Goal: Share content: Share content

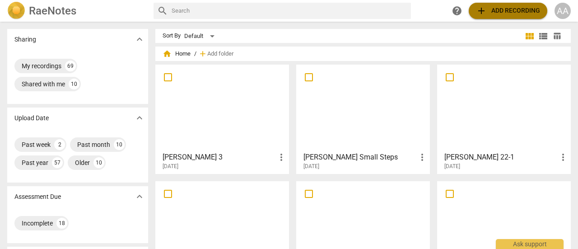
click at [495, 16] on button "add Add recording" at bounding box center [508, 11] width 79 height 16
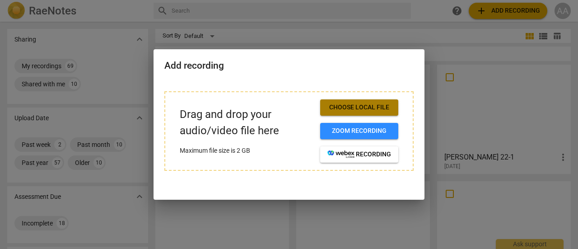
click at [352, 108] on span "Choose local file" at bounding box center [360, 107] width 64 height 9
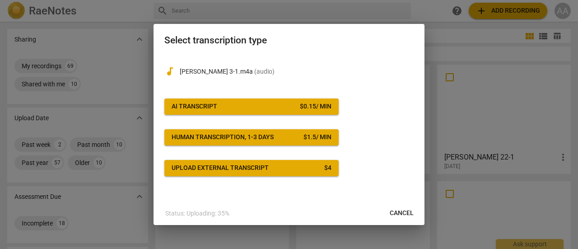
click at [239, 109] on span "AI Transcript $ 0.15 / min" at bounding box center [252, 106] width 160 height 9
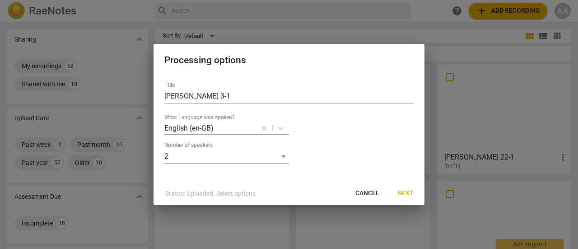
click at [403, 192] on span "Next" at bounding box center [406, 193] width 16 height 9
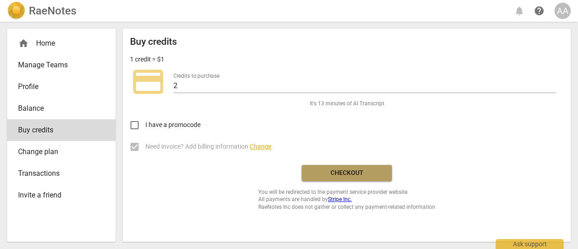
click at [362, 176] on span "Checkout" at bounding box center [347, 173] width 76 height 9
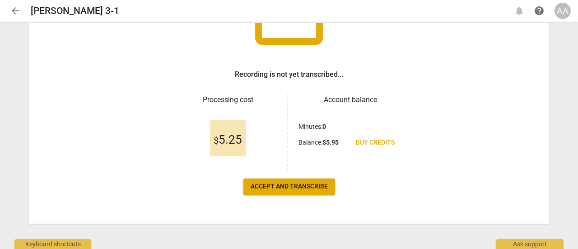
scroll to position [107, 0]
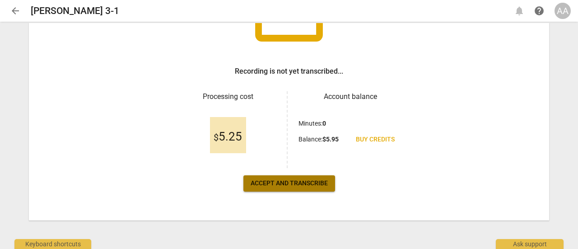
click at [285, 189] on button "Accept and transcribe" at bounding box center [290, 183] width 92 height 16
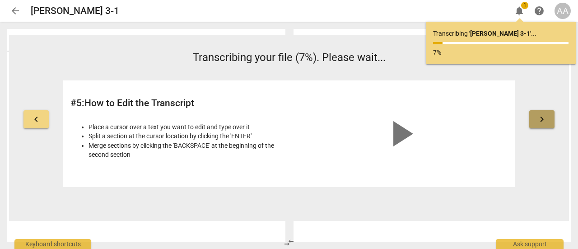
click at [536, 122] on button "keyboard_arrow_right" at bounding box center [542, 119] width 25 height 18
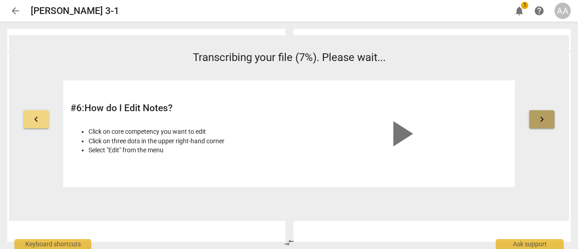
click at [536, 122] on button "keyboard_arrow_right" at bounding box center [542, 119] width 25 height 18
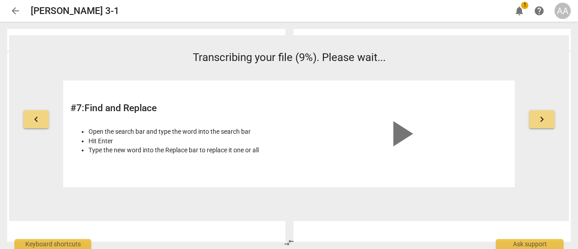
click at [518, 13] on span "notifications" at bounding box center [519, 10] width 11 height 11
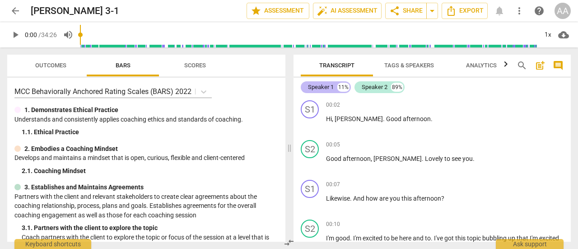
click at [342, 87] on div "11%" at bounding box center [343, 87] width 12 height 9
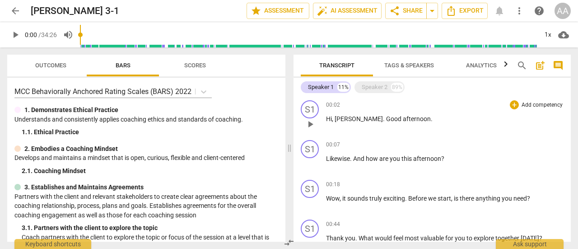
drag, startPoint x: 341, startPoint y: 87, endPoint x: 544, endPoint y: 128, distance: 206.9
click at [544, 128] on div "00:02 + Add competency keyboard_arrow_right Hi , [PERSON_NAME] . Good afternoon…" at bounding box center [445, 116] width 238 height 33
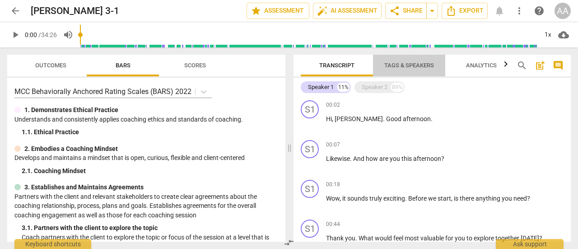
click at [423, 66] on span "Tags & Speakers" at bounding box center [409, 65] width 50 height 7
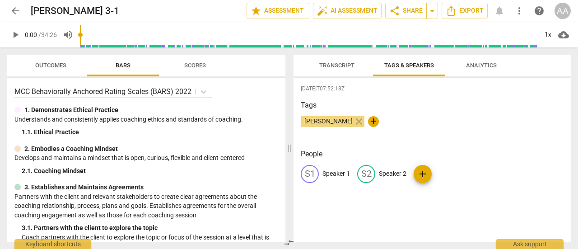
click at [352, 67] on span "Transcript" at bounding box center [336, 65] width 35 height 7
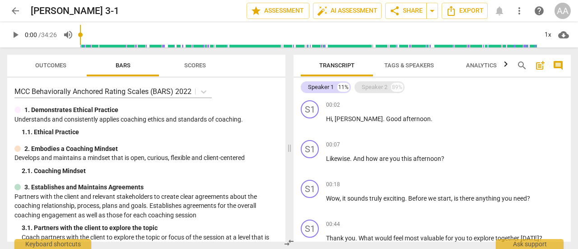
click at [376, 85] on div "Speaker 2" at bounding box center [375, 87] width 26 height 9
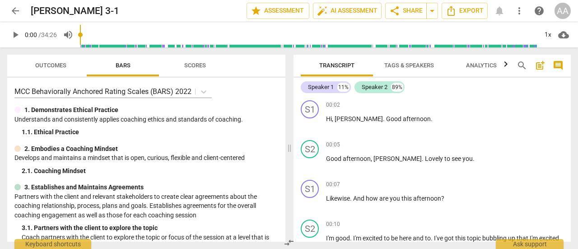
click at [416, 65] on span "Tags & Speakers" at bounding box center [409, 65] width 50 height 7
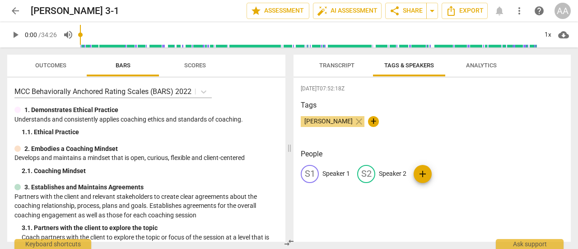
click at [333, 171] on p "Speaker 1" at bounding box center [337, 173] width 28 height 9
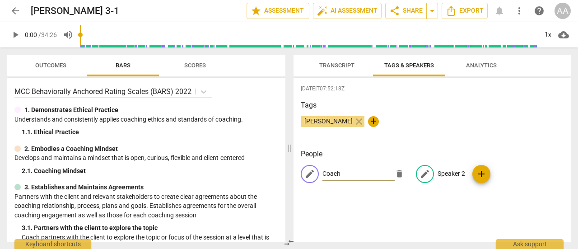
type input "Coach"
click at [455, 169] on p "Speaker 2" at bounding box center [452, 173] width 28 height 9
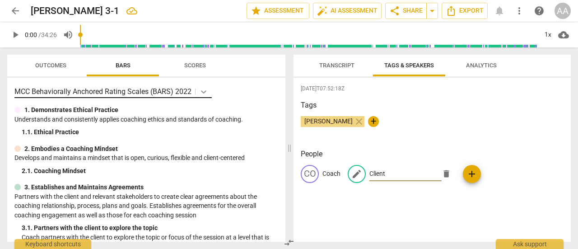
type input "Client"
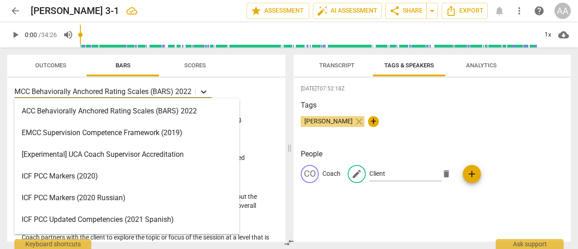
click at [206, 88] on icon at bounding box center [203, 91] width 9 height 9
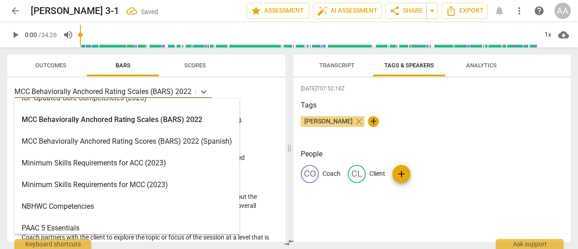
scroll to position [232, 0]
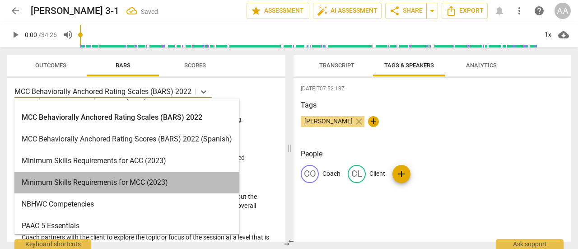
click at [158, 186] on div "Minimum Skills Requirements for MCC (2023)" at bounding box center [126, 183] width 225 height 22
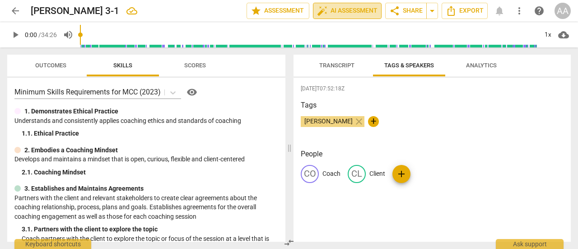
click at [354, 12] on span "auto_fix_high AI Assessment" at bounding box center [347, 10] width 61 height 11
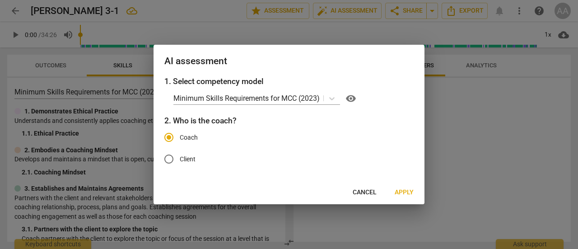
click at [406, 197] on span "Apply" at bounding box center [404, 192] width 19 height 9
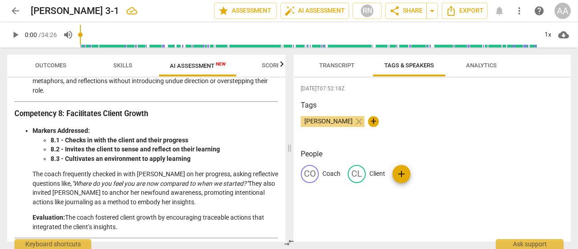
scroll to position [0, 0]
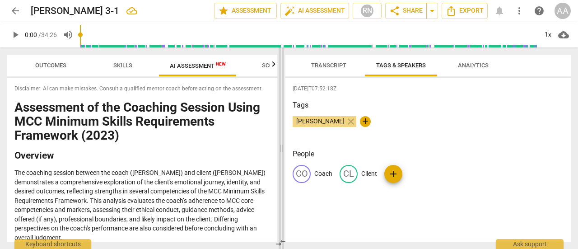
drag, startPoint x: 287, startPoint y: 90, endPoint x: 279, endPoint y: 127, distance: 37.9
click at [279, 127] on span at bounding box center [281, 148] width 5 height 202
click at [282, 151] on span at bounding box center [282, 148] width 5 height 202
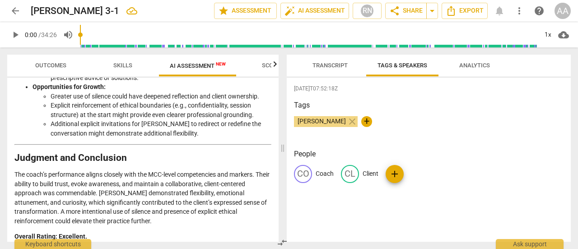
scroll to position [1577, 0]
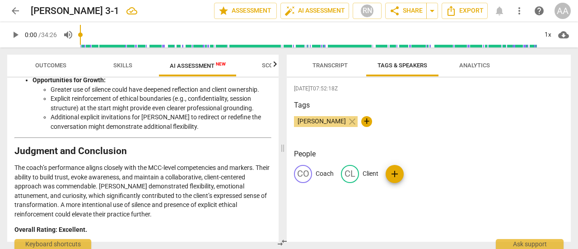
click at [230, 212] on p "The coach’s performance aligns closely with the MCC-level competencies and mark…" at bounding box center [142, 191] width 257 height 56
click at [403, 12] on span "share Share" at bounding box center [405, 10] width 33 height 11
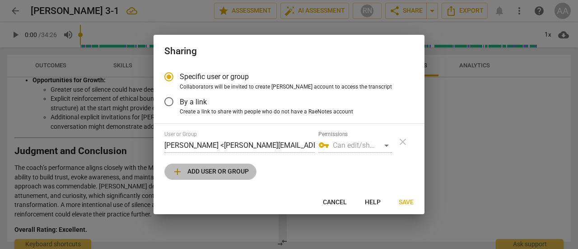
click at [233, 178] on button "add Add user or group" at bounding box center [210, 172] width 92 height 16
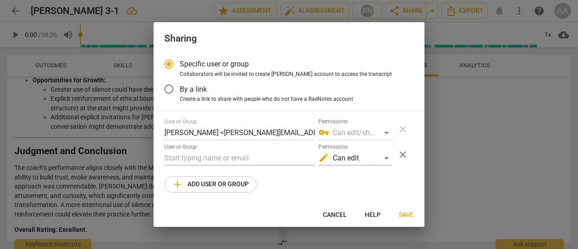
click at [18, 12] on div at bounding box center [289, 124] width 578 height 249
radio input "false"
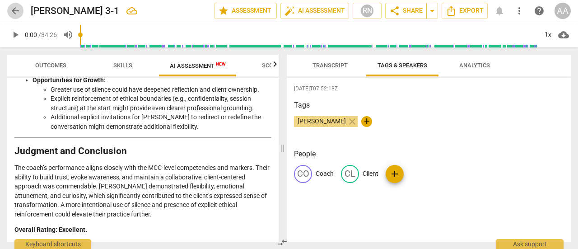
click at [18, 12] on span "arrow_back" at bounding box center [15, 10] width 11 height 11
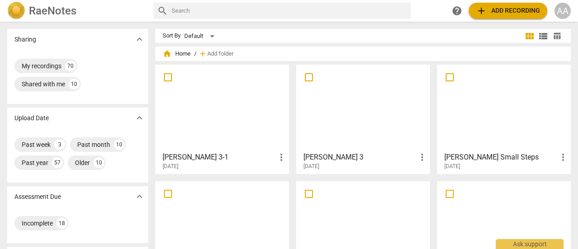
click at [520, 199] on div at bounding box center [504, 224] width 127 height 80
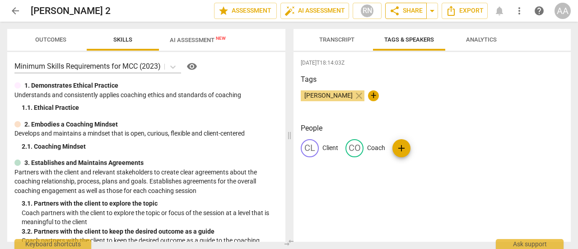
click at [418, 14] on span "share Share" at bounding box center [405, 10] width 33 height 11
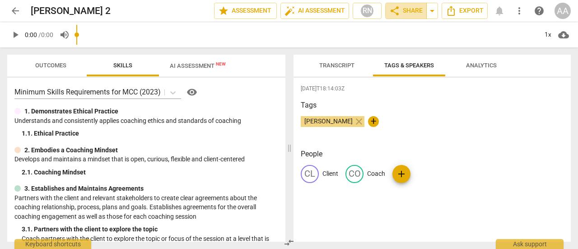
click at [408, 13] on span "share Share" at bounding box center [405, 10] width 33 height 11
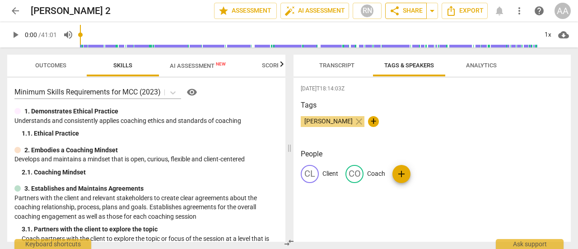
click at [407, 13] on span "share Share" at bounding box center [405, 10] width 33 height 11
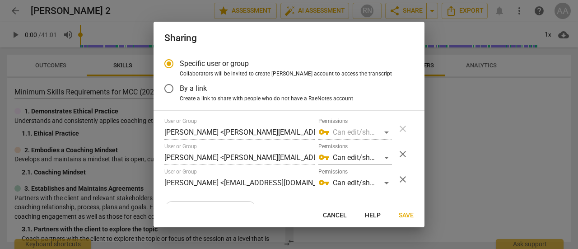
click at [162, 183] on div "Specific user or group Collaborators will be invited to create RaeNotes account…" at bounding box center [289, 128] width 271 height 151
click at [342, 216] on span "Cancel" at bounding box center [335, 215] width 24 height 9
radio input "false"
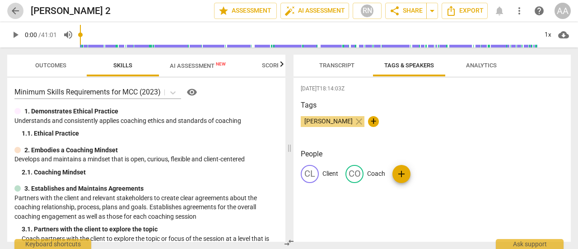
click at [17, 12] on span "arrow_back" at bounding box center [15, 10] width 11 height 11
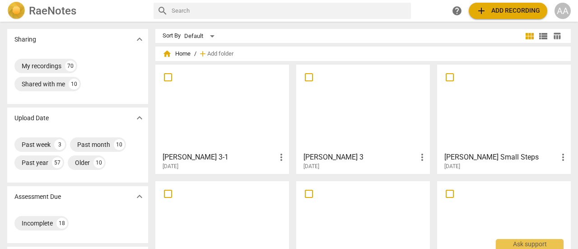
click at [235, 118] on div at bounding box center [222, 108] width 127 height 80
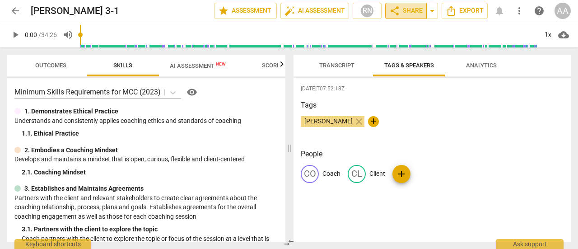
click at [415, 10] on span "share Share" at bounding box center [405, 10] width 33 height 11
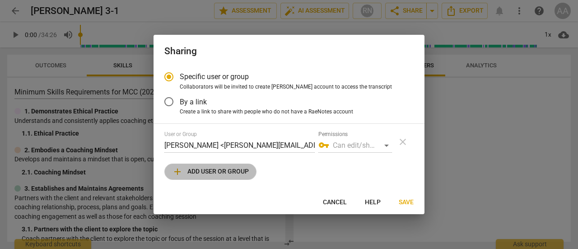
click at [220, 173] on span "add Add user or group" at bounding box center [210, 171] width 77 height 11
radio input "false"
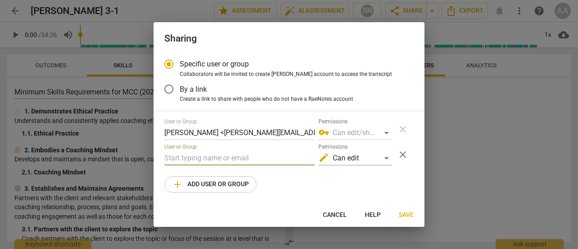
paste input "[PERSON_NAME] <[EMAIL_ADDRESS][DOMAIN_NAME]"
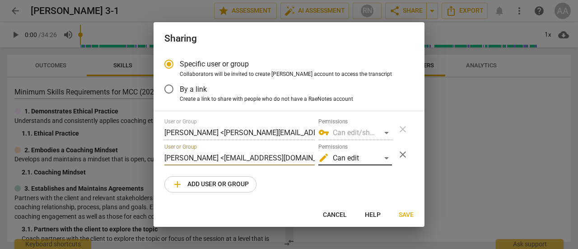
type input "[PERSON_NAME] <[EMAIL_ADDRESS][DOMAIN_NAME]"
click at [359, 158] on div "edit Can edit" at bounding box center [356, 158] width 74 height 14
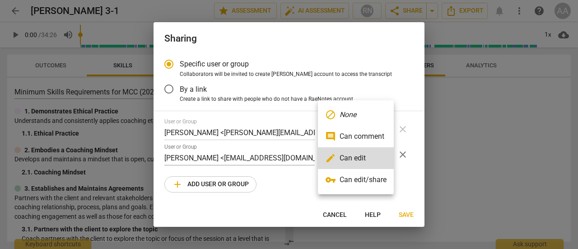
click at [360, 176] on li "vpn_key Can edit/share" at bounding box center [356, 180] width 76 height 22
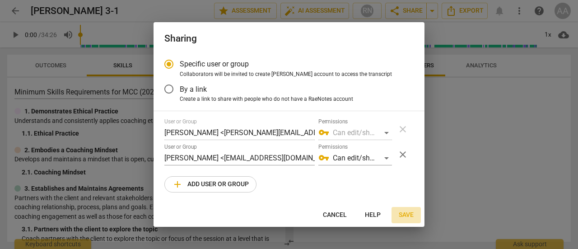
click at [402, 212] on span "Save" at bounding box center [406, 215] width 15 height 9
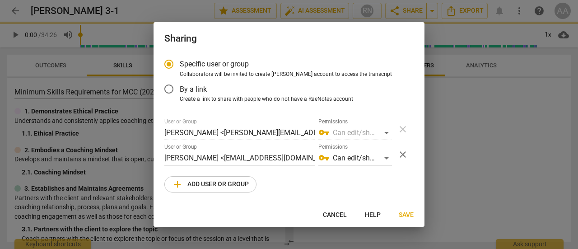
radio input "false"
type input "[PERSON_NAME] <[EMAIL_ADDRESS][DOMAIN_NAME]>"
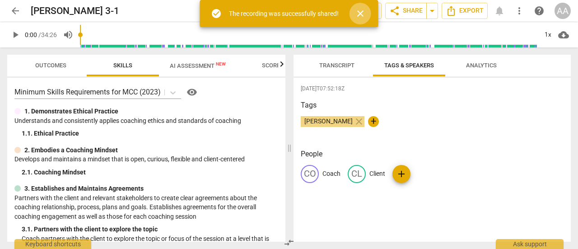
click at [361, 18] on span "close" at bounding box center [360, 13] width 11 height 11
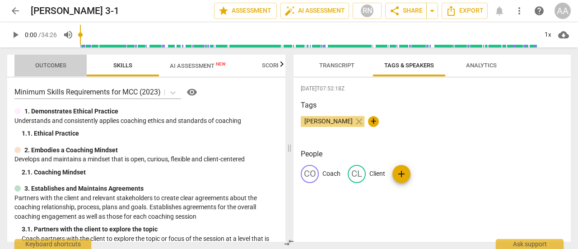
click at [57, 63] on span "Outcomes" at bounding box center [50, 65] width 31 height 7
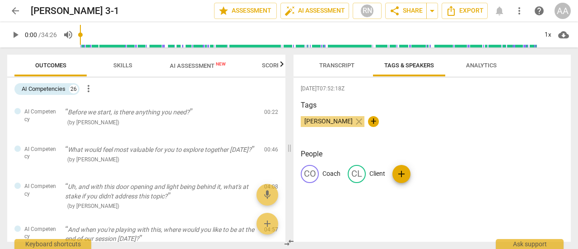
click at [17, 10] on span "arrow_back" at bounding box center [15, 10] width 11 height 11
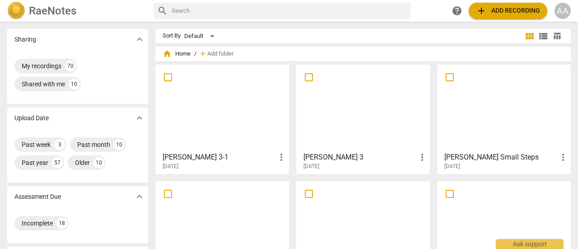
click at [354, 113] on div at bounding box center [363, 108] width 127 height 80
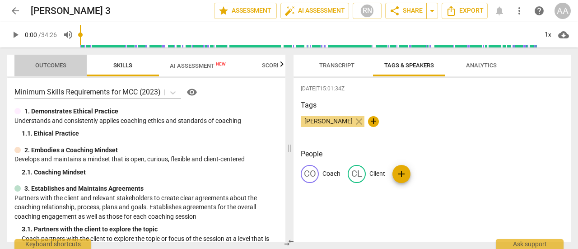
click at [57, 64] on span "Outcomes" at bounding box center [50, 65] width 31 height 7
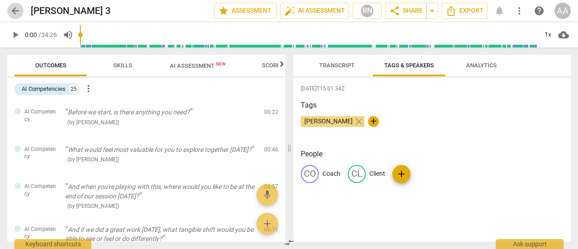
click at [19, 11] on span "arrow_back" at bounding box center [15, 10] width 11 height 11
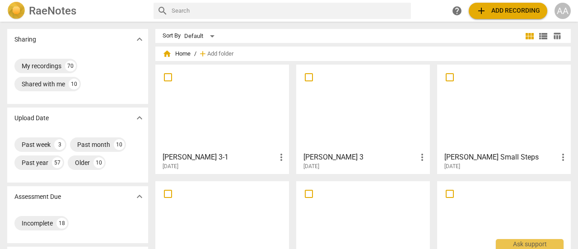
click at [369, 123] on div at bounding box center [363, 108] width 127 height 80
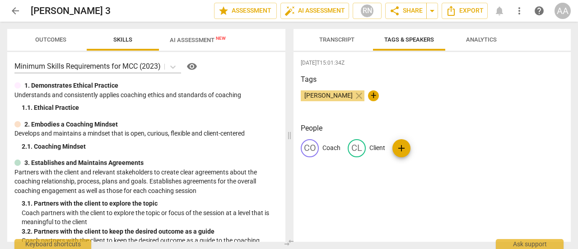
click at [202, 44] on span "AI Assessment New" at bounding box center [198, 40] width 78 height 14
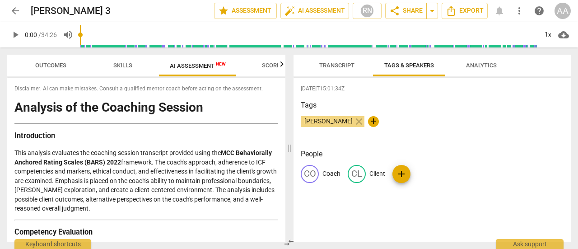
click at [131, 66] on span "Skills" at bounding box center [122, 65] width 19 height 7
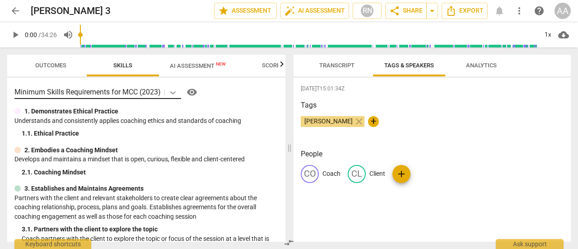
click at [175, 94] on icon at bounding box center [173, 92] width 9 height 9
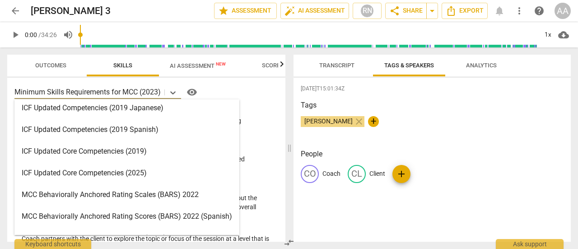
scroll to position [164, 0]
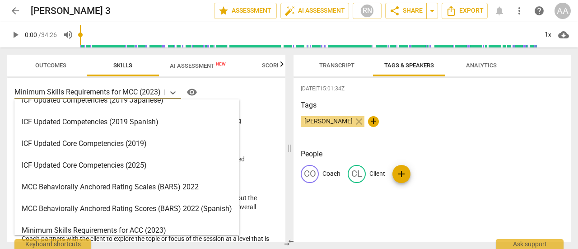
click at [187, 187] on div "MCC Behaviorally Anchored Rating Scales (BARS) 2022" at bounding box center [126, 187] width 225 height 22
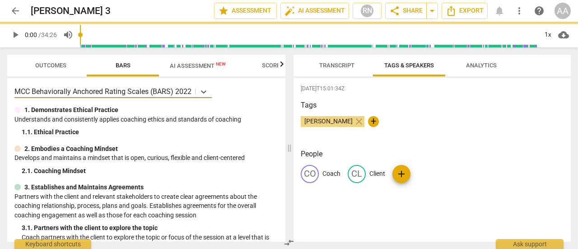
click at [203, 66] on span "AI Assessment New" at bounding box center [198, 65] width 56 height 7
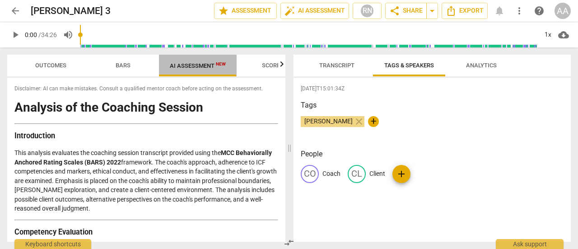
click at [203, 66] on span "AI Assessment New" at bounding box center [198, 65] width 56 height 7
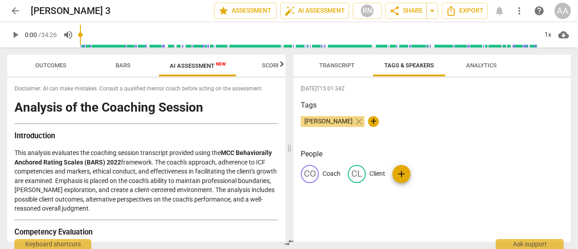
click at [52, 66] on span "Outcomes" at bounding box center [50, 65] width 31 height 7
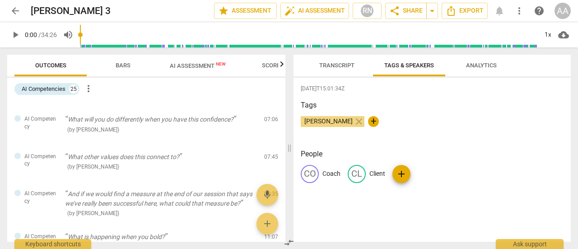
scroll to position [0, 0]
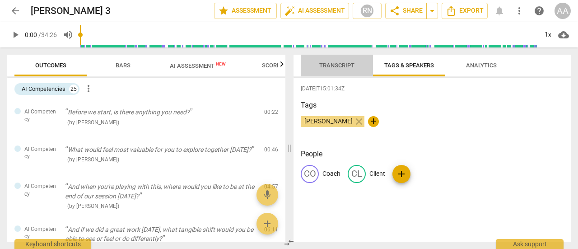
click at [337, 66] on span "Transcript" at bounding box center [336, 65] width 35 height 7
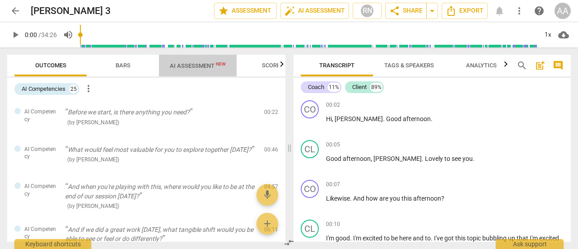
click at [207, 66] on span "AI Assessment New" at bounding box center [198, 65] width 56 height 7
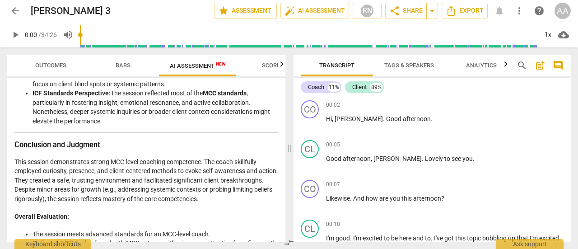
scroll to position [1627, 0]
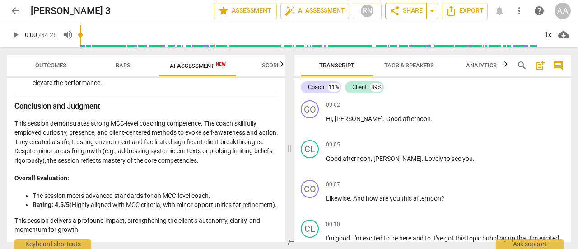
click at [398, 12] on span "share" at bounding box center [394, 10] width 11 height 11
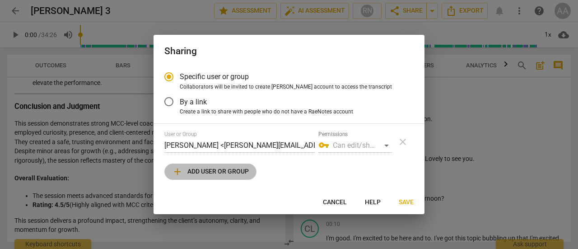
click at [232, 169] on span "add Add user or group" at bounding box center [210, 171] width 77 height 11
radio input "false"
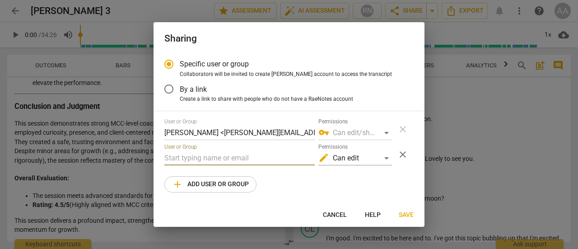
click at [219, 153] on input "text" at bounding box center [239, 158] width 150 height 14
type input "l"
paste input "[PERSON_NAME] <[EMAIL_ADDRESS][DOMAIN_NAME]>"
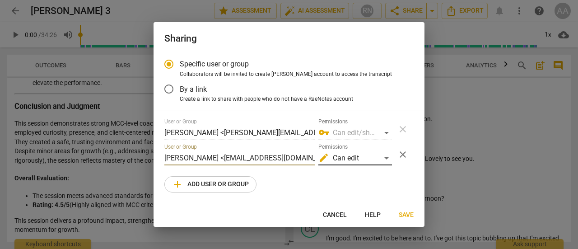
type input "[PERSON_NAME] <[EMAIL_ADDRESS][DOMAIN_NAME]>"
click at [388, 163] on div "edit Can edit" at bounding box center [356, 158] width 74 height 14
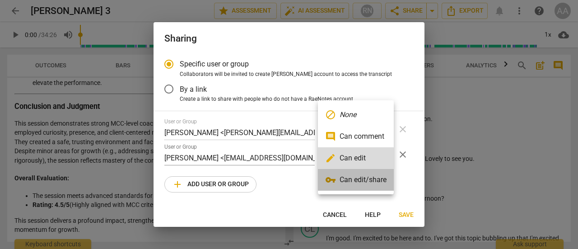
click at [378, 182] on li "vpn_key Can edit/share" at bounding box center [356, 180] width 76 height 22
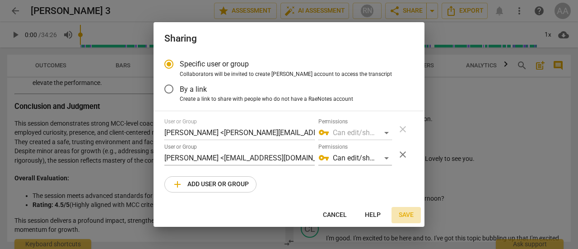
click at [403, 217] on span "Save" at bounding box center [406, 215] width 15 height 9
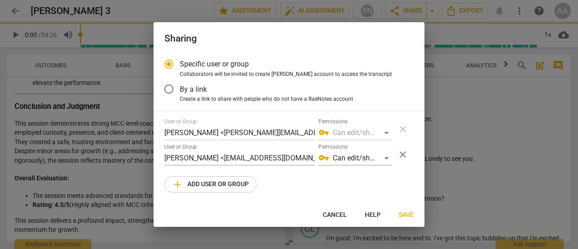
radio input "false"
type input "[PERSON_NAME] <[EMAIL_ADDRESS][DOMAIN_NAME]>"
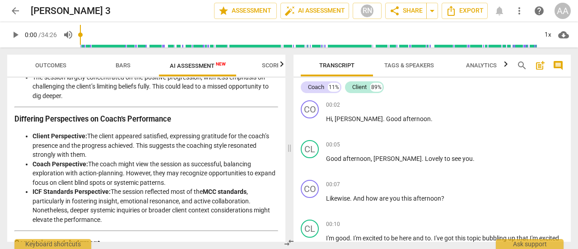
scroll to position [1479, 0]
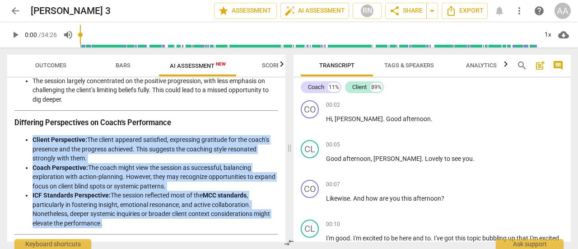
drag, startPoint x: 33, startPoint y: 135, endPoint x: 158, endPoint y: 222, distance: 152.2
click at [158, 222] on ul "Client Perspective: The client appeared satisfied, expressing gratitude for the…" at bounding box center [146, 181] width 264 height 93
copy ul "Client Perspective: The client appeared satisfied, expressing gratitude for the…"
